Goal: Task Accomplishment & Management: Manage account settings

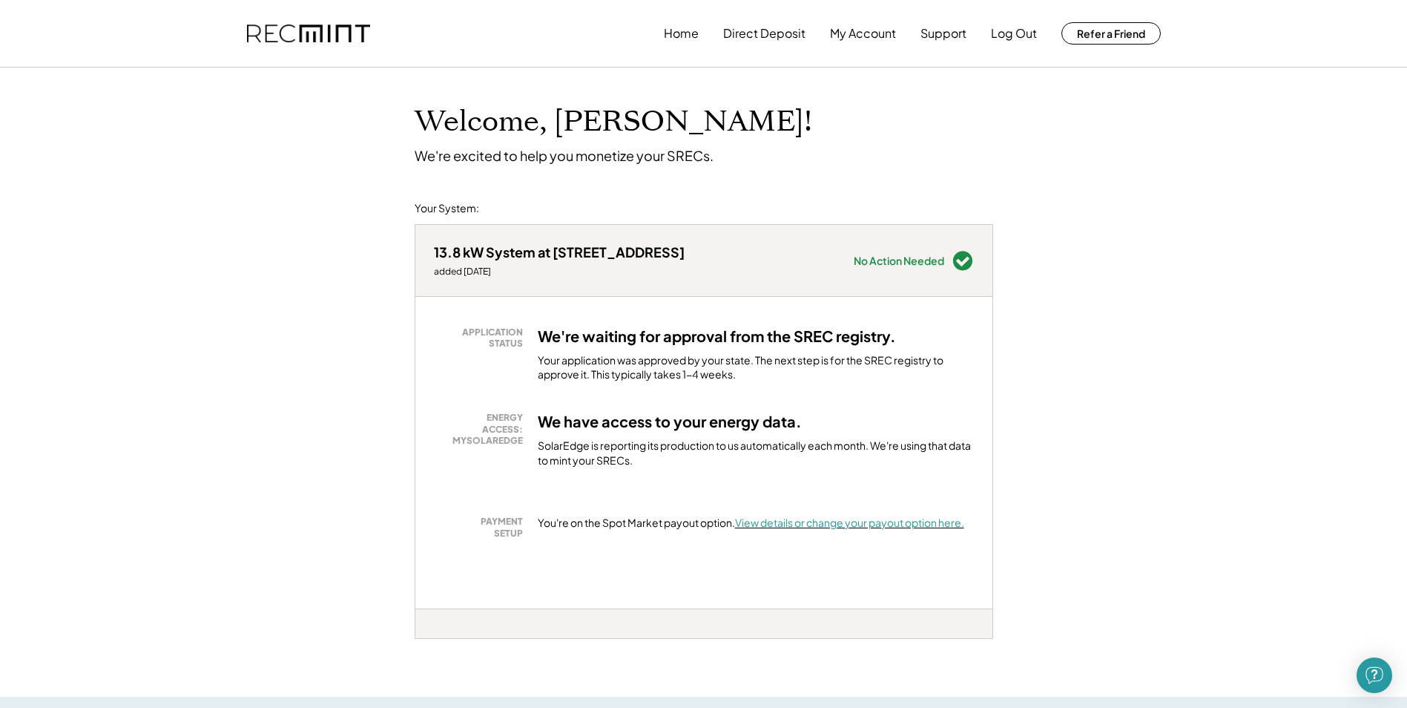
click at [779, 524] on font "View details or change your payout option here." at bounding box center [849, 521] width 229 height 13
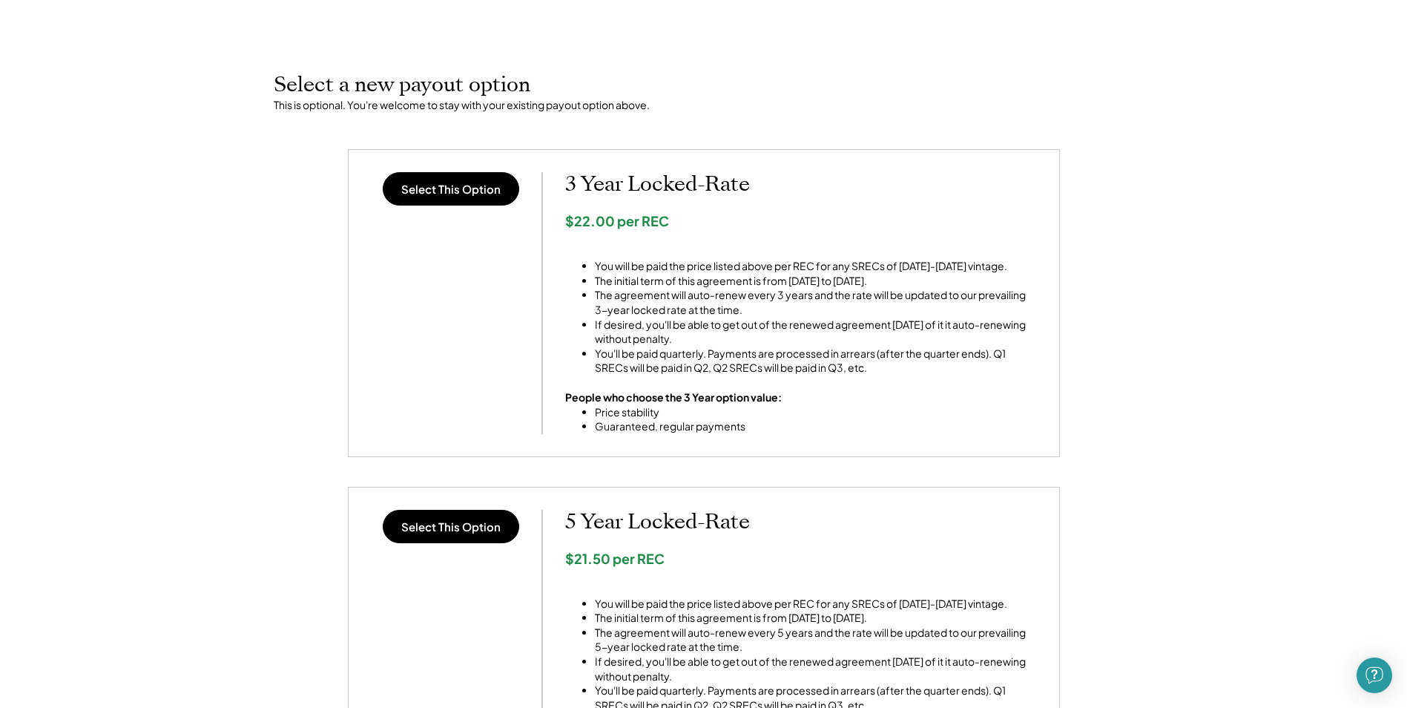
scroll to position [74, 0]
